Goal: Task Accomplishment & Management: Use online tool/utility

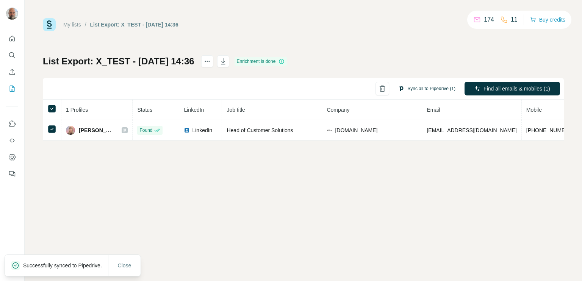
click at [427, 91] on button "Sync all to Pipedrive (1)" at bounding box center [427, 88] width 68 height 11
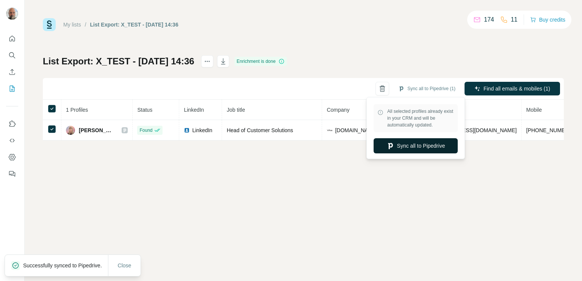
click at [407, 147] on button "Sync all to Pipedrive" at bounding box center [415, 145] width 84 height 15
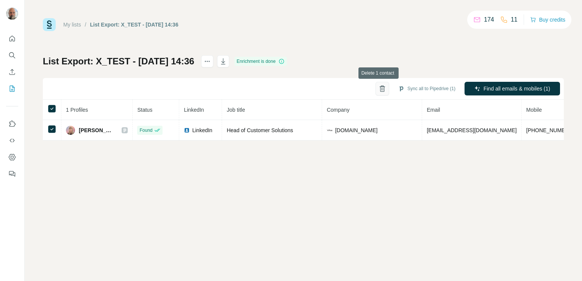
click at [378, 89] on icon "button" at bounding box center [382, 89] width 8 height 8
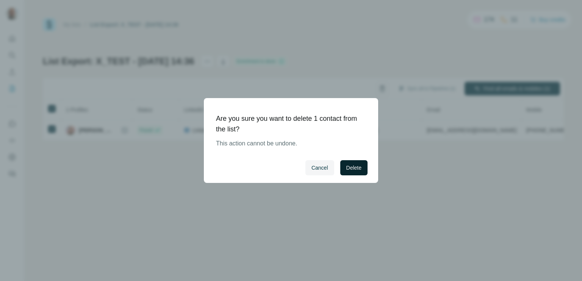
click at [346, 168] on span "Delete" at bounding box center [353, 168] width 15 height 8
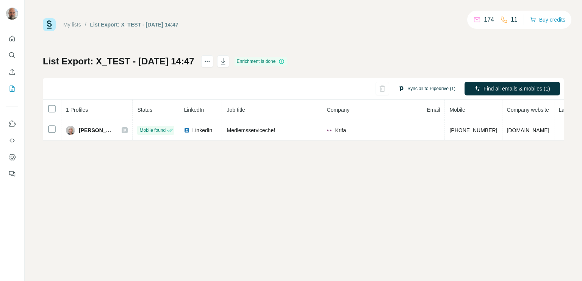
click at [421, 88] on button "Sync all to Pipedrive (1)" at bounding box center [427, 88] width 68 height 11
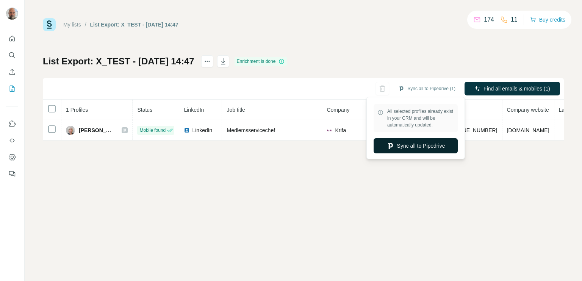
click at [400, 142] on button "Sync all to Pipedrive" at bounding box center [415, 145] width 84 height 15
